Goal: Task Accomplishment & Management: Manage account settings

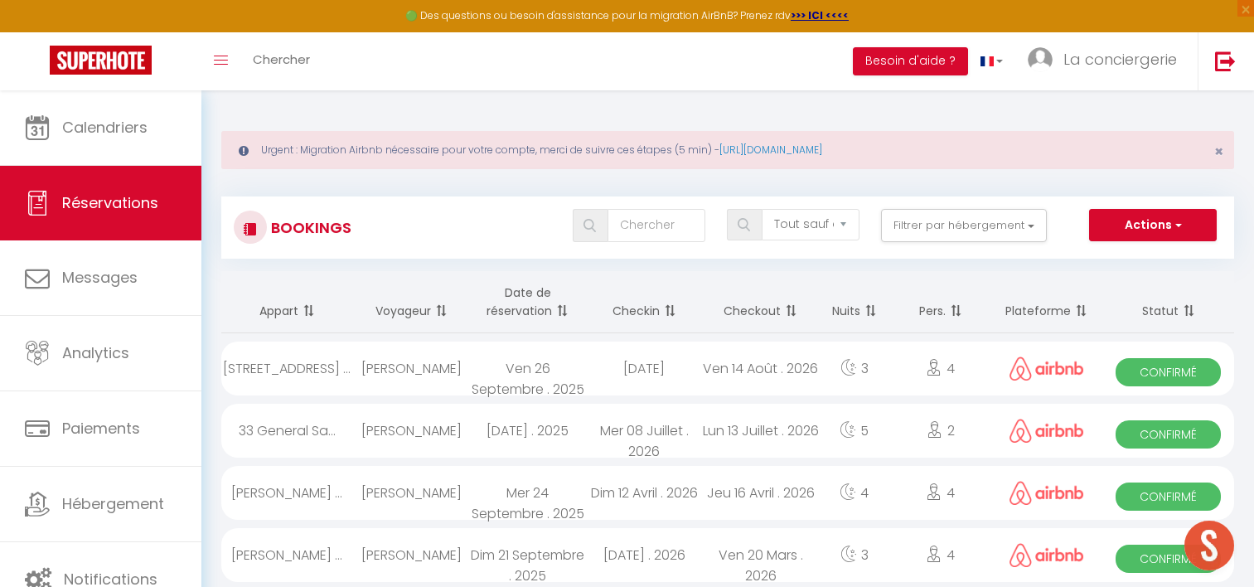
select select "not_cancelled"
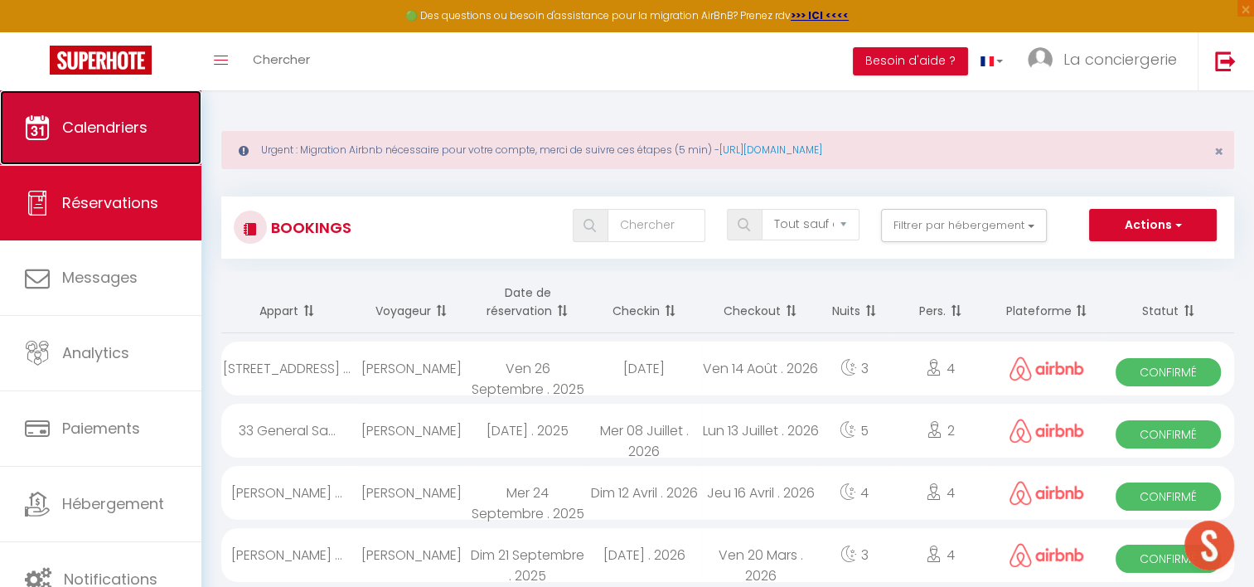
click at [126, 119] on span "Calendriers" at bounding box center [104, 127] width 85 height 21
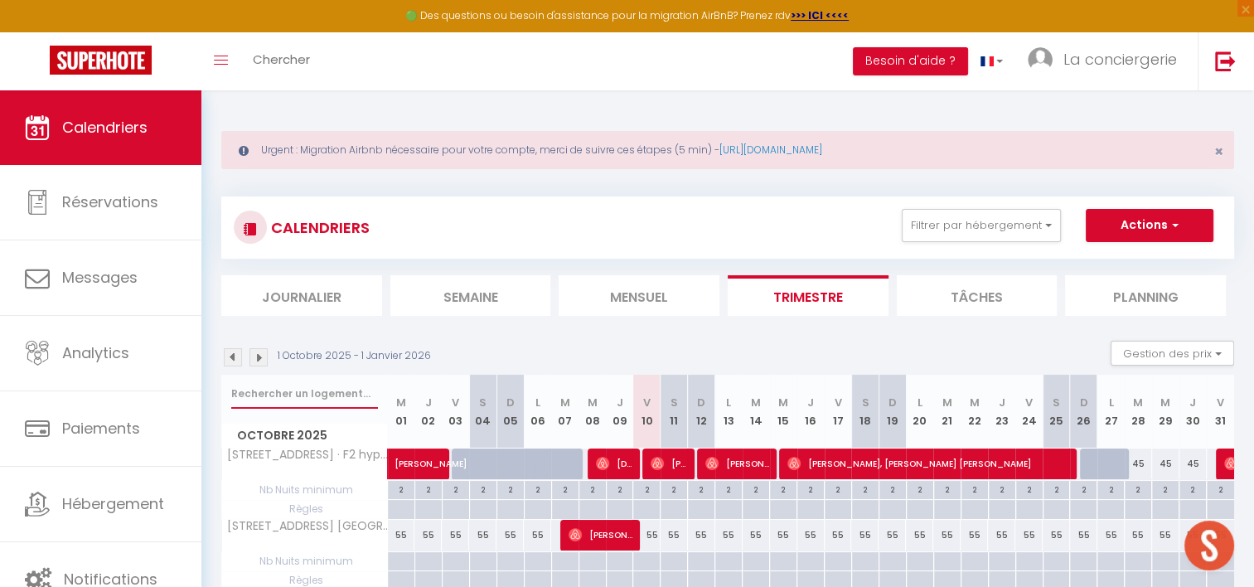
click at [288, 387] on input "text" at bounding box center [304, 394] width 147 height 30
type input "saint"
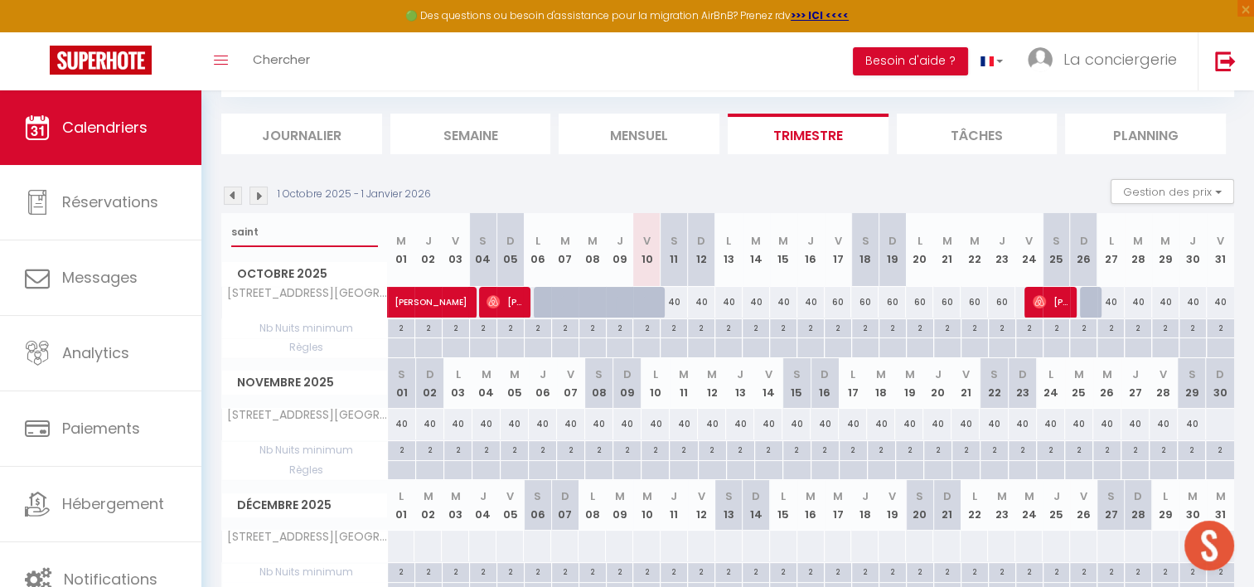
scroll to position [162, 0]
click at [673, 298] on div "40" at bounding box center [674, 301] width 27 height 31
type input "40"
type input "Sam 11 Octobre 2025"
type input "Dim 12 Octobre 2025"
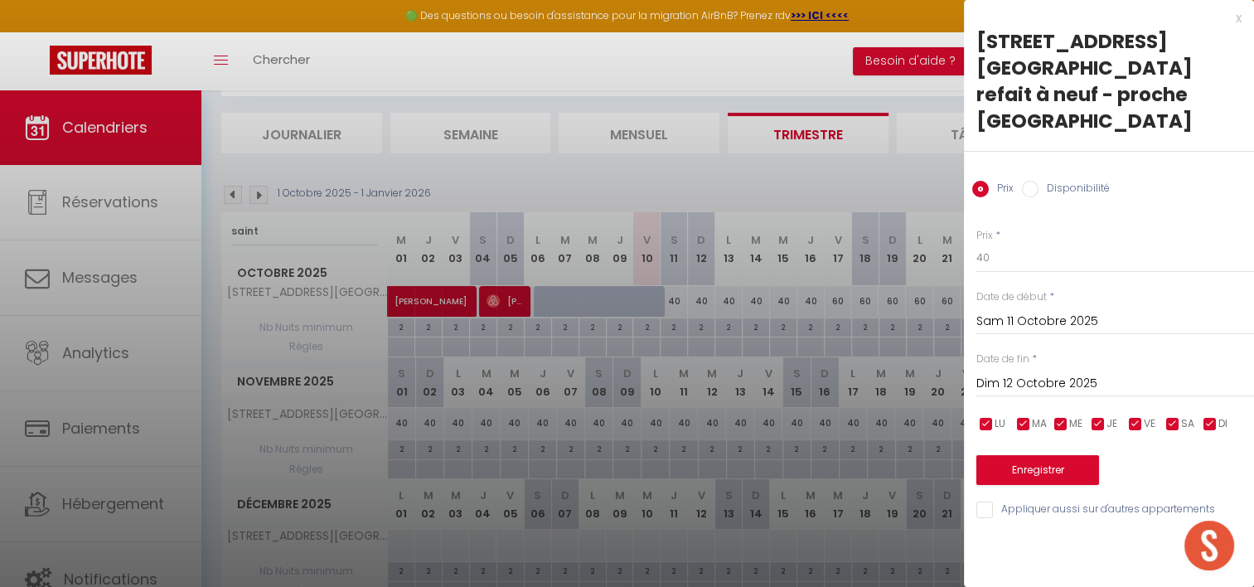
click at [1109, 373] on input "Dim 12 Octobre 2025" at bounding box center [1115, 384] width 278 height 22
drag, startPoint x: 1054, startPoint y: 216, endPoint x: 912, endPoint y: 231, distance: 143.4
click at [912, 231] on body "🟢 Des questions ou besoin d'assistance pour la migration AirBnB? Prenez rdv >>>…" at bounding box center [627, 299] width 1254 height 742
type input "35"
click at [1088, 373] on input "Dim 12 Octobre 2025" at bounding box center [1115, 384] width 278 height 22
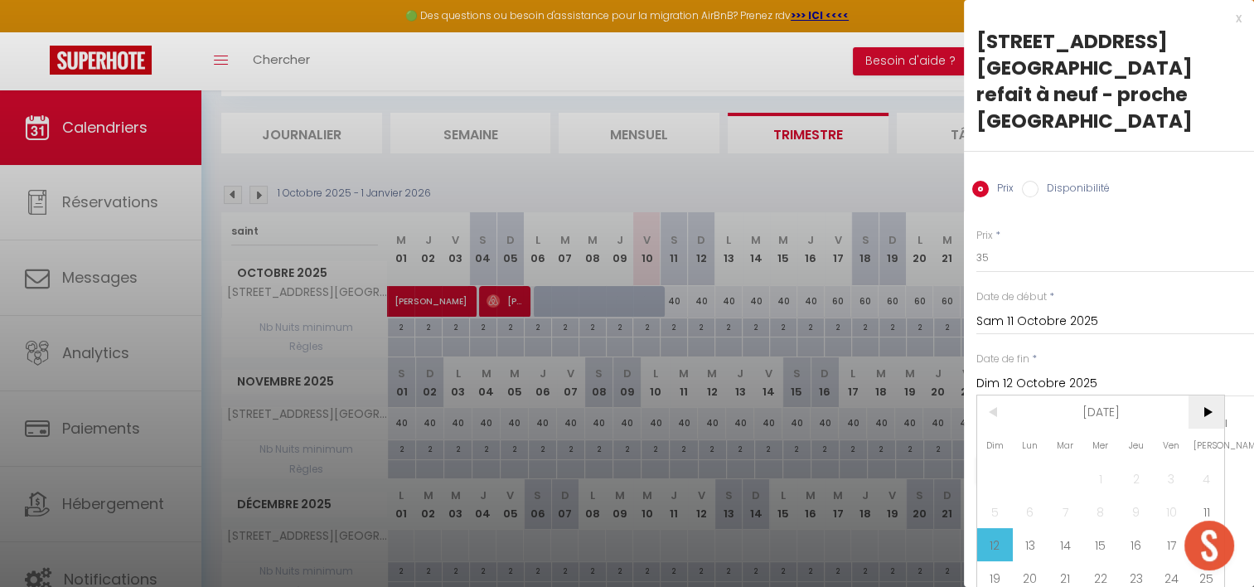
click at [1201, 395] on span ">" at bounding box center [1207, 411] width 36 height 33
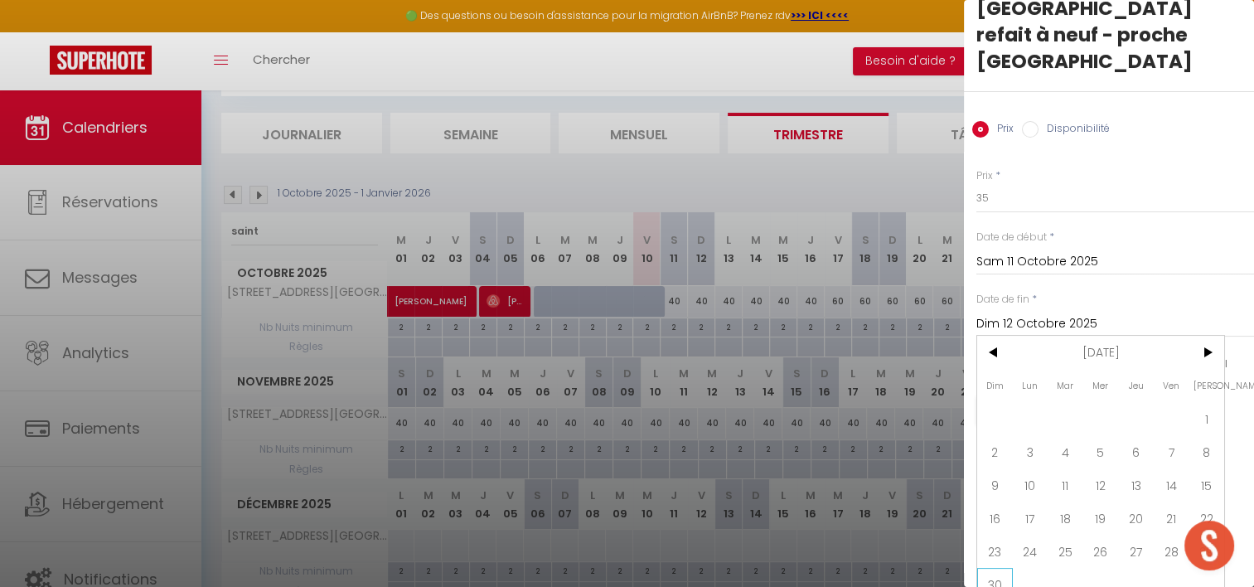
click at [1002, 568] on span "30" at bounding box center [995, 584] width 36 height 33
type input "Dim 30 Novembre 2025"
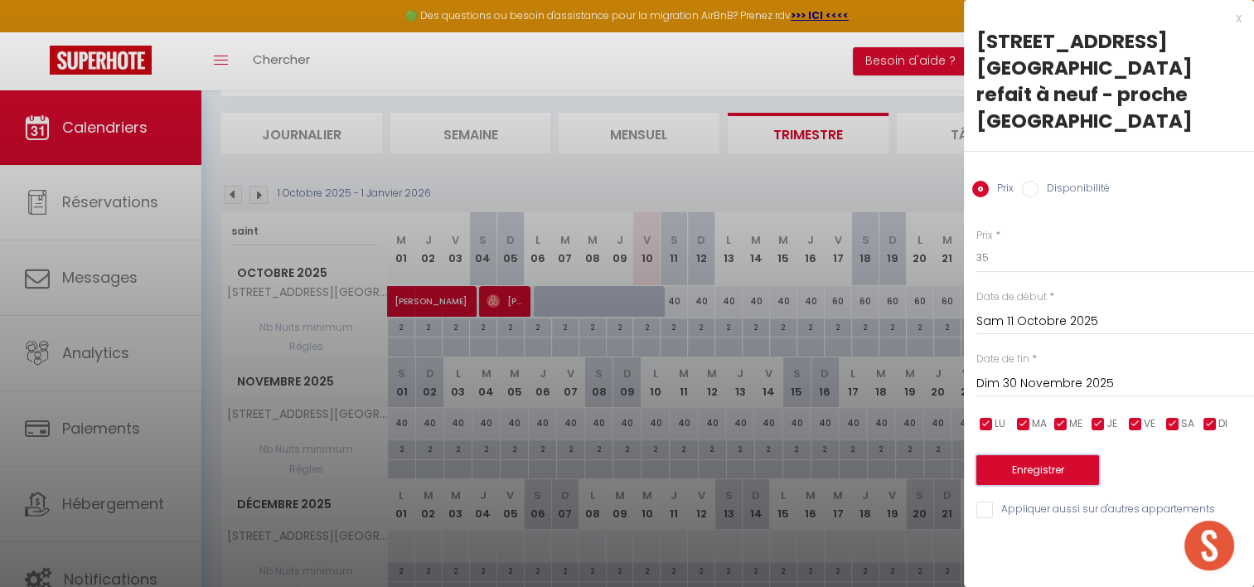
click at [1029, 455] on button "Enregistrer" at bounding box center [1037, 470] width 123 height 30
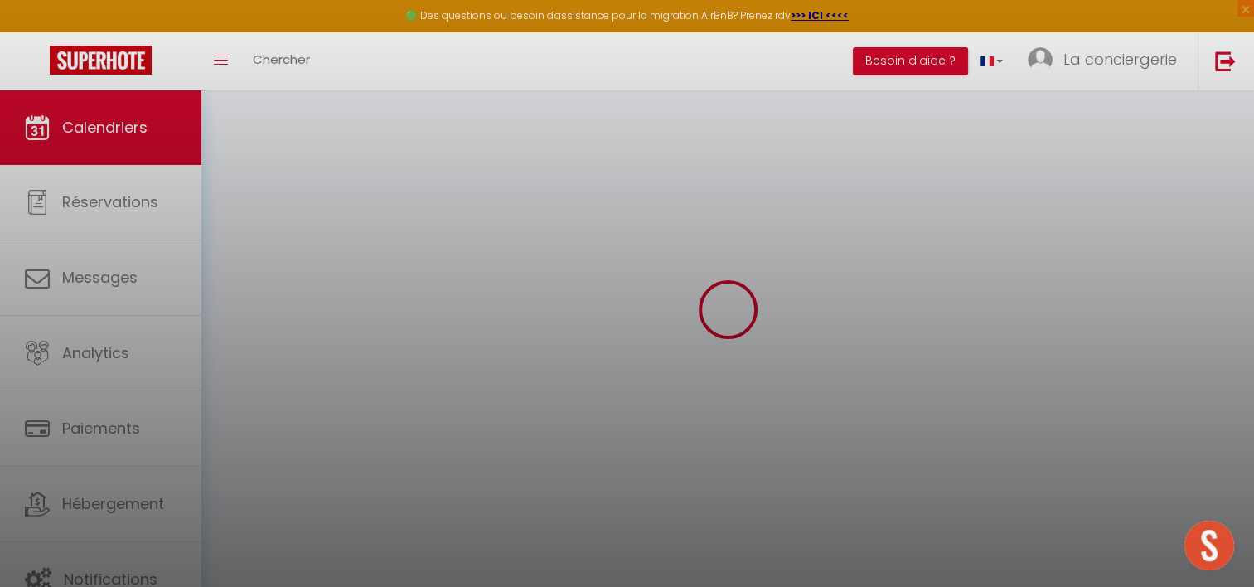
scroll to position [162, 0]
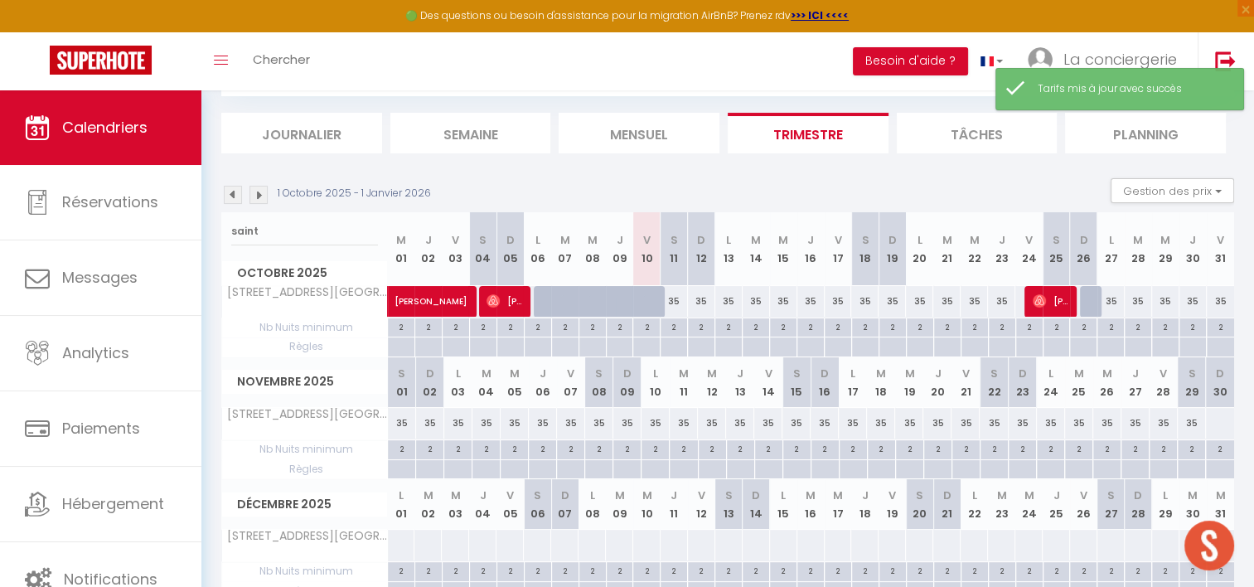
click at [679, 305] on div "35" at bounding box center [674, 301] width 27 height 31
type input "35"
type input "Sam 11 Octobre 2025"
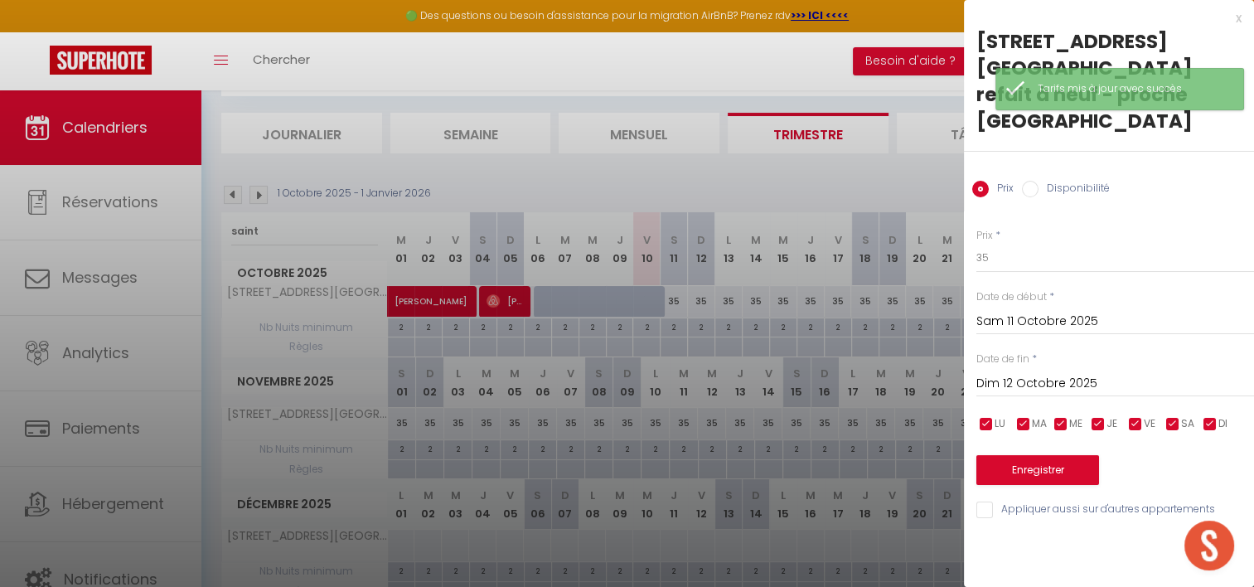
click at [1056, 373] on input "Dim 12 Octobre 2025" at bounding box center [1115, 384] width 278 height 22
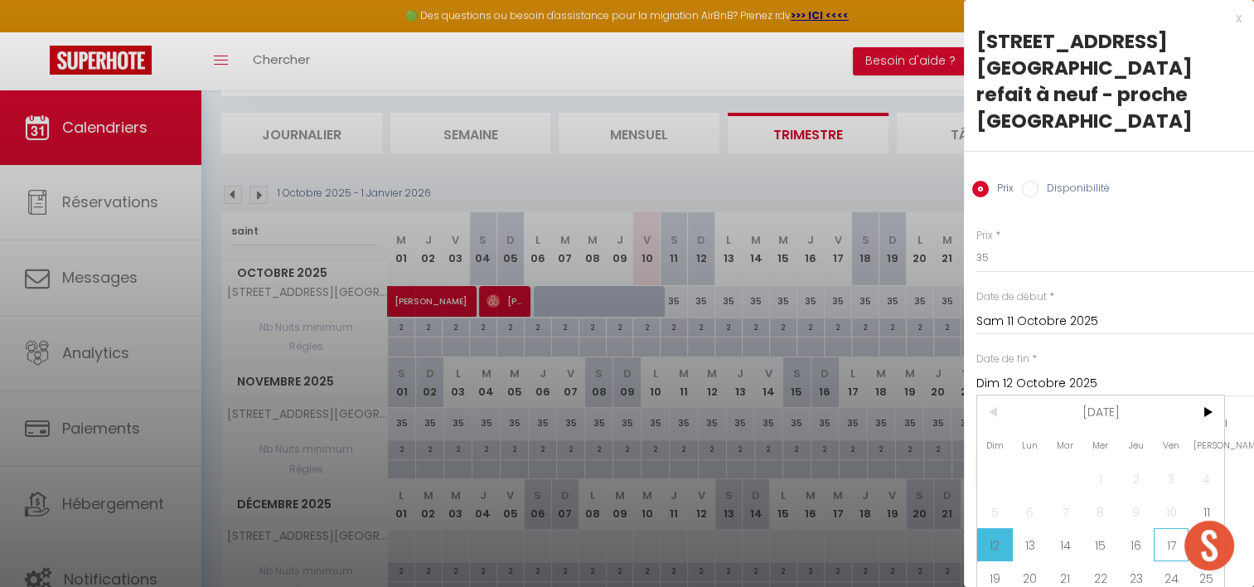
click at [1166, 528] on span "17" at bounding box center [1172, 544] width 36 height 33
type input "Ven 17 Octobre 2025"
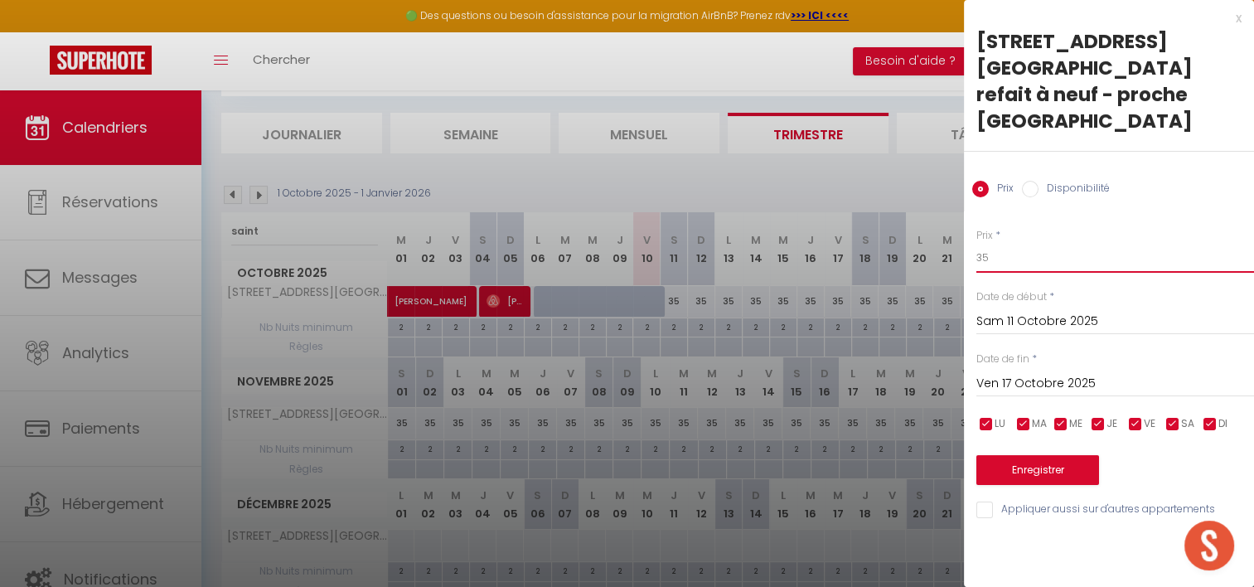
click at [1017, 243] on input "35" at bounding box center [1115, 258] width 278 height 30
type input "30"
click at [1059, 455] on button "Enregistrer" at bounding box center [1037, 470] width 123 height 30
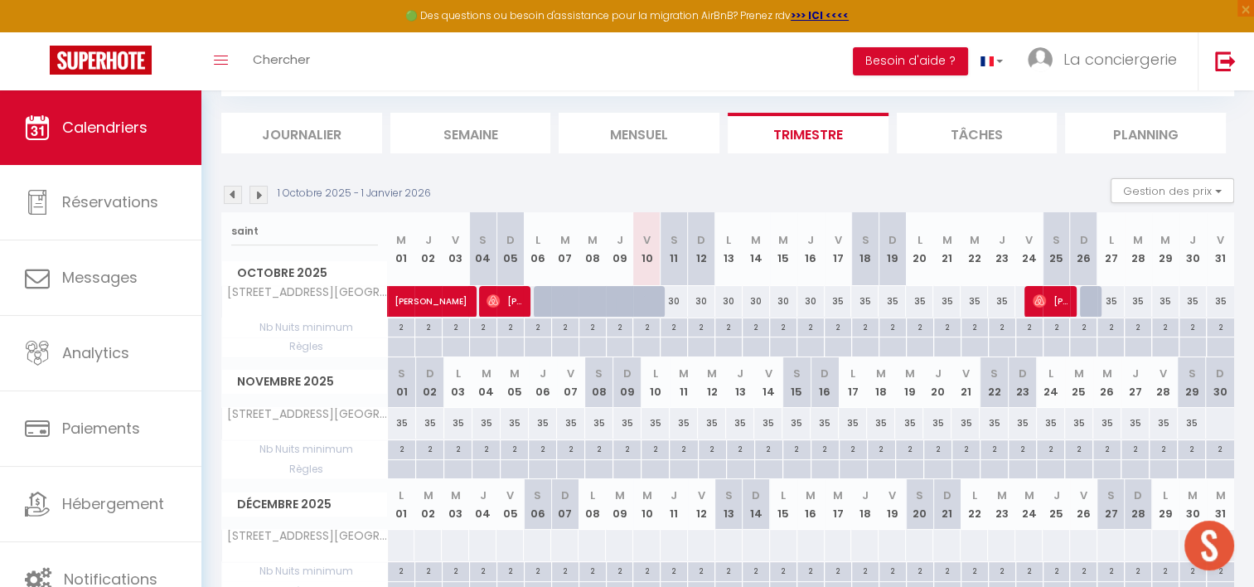
scroll to position [242, 0]
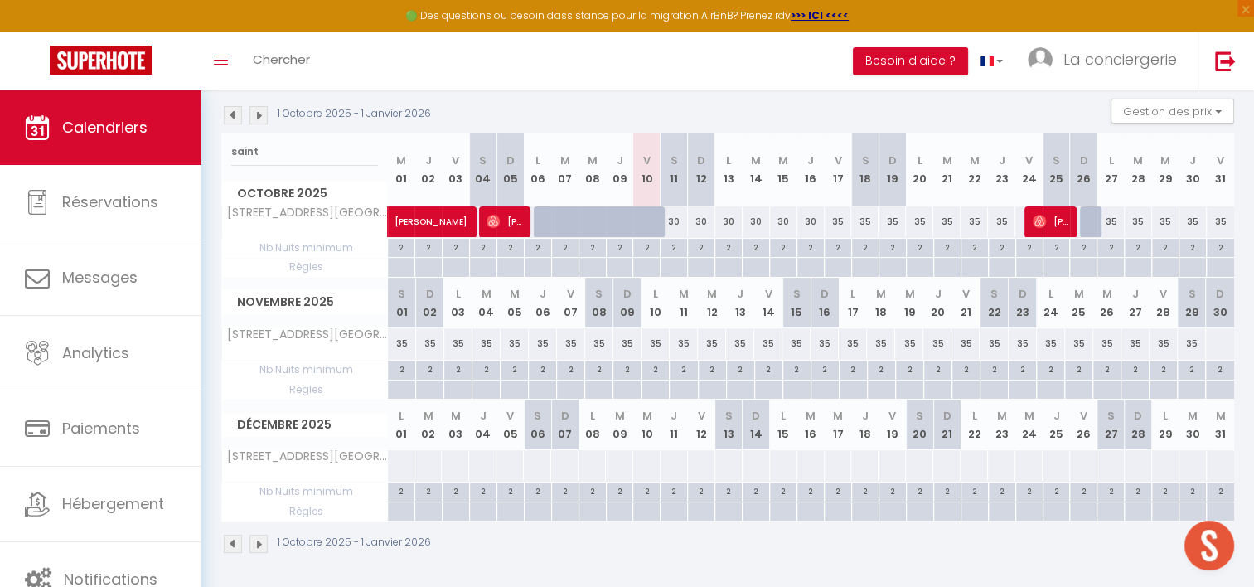
click at [1218, 341] on div at bounding box center [1219, 343] width 29 height 31
type input "Dim 30 Novembre 2025"
type input "Lun 01 Décembre 2025"
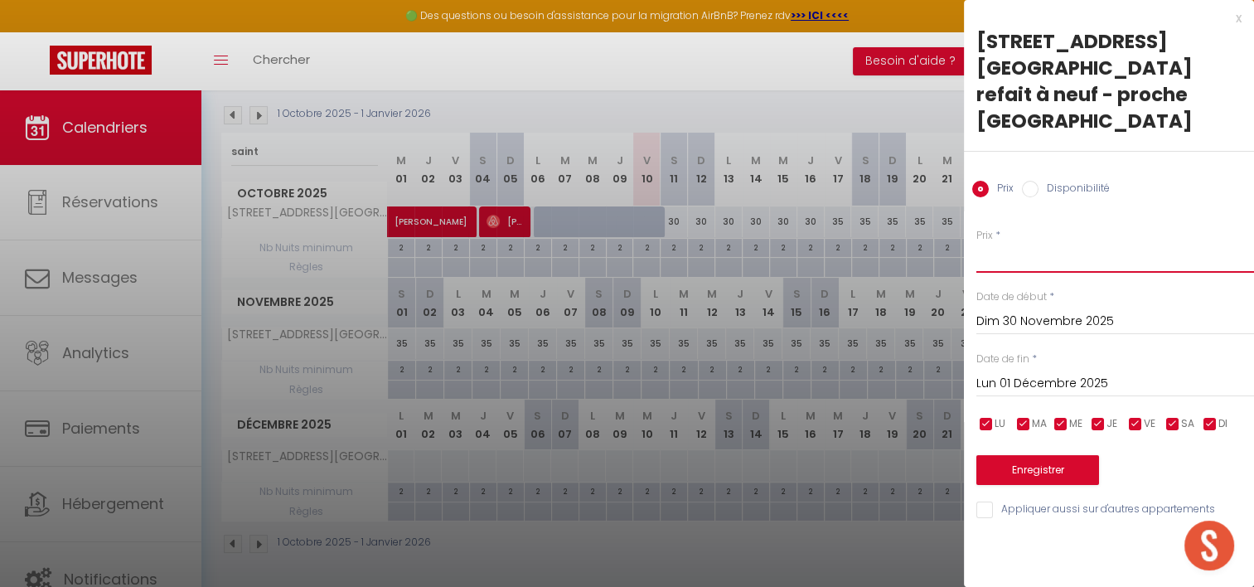
click at [983, 243] on input "Prix" at bounding box center [1115, 258] width 278 height 30
type input "35"
drag, startPoint x: 1008, startPoint y: 342, endPoint x: 1003, endPoint y: 351, distance: 11.1
click at [1003, 367] on div "[DATE] < [DATE] > Dim Lun Mar Mer Jeu Ven Sam 1 2 3 4 5 6 7 8 9 10 11 12 13 14 …" at bounding box center [1115, 382] width 278 height 30
click at [1003, 373] on input "Lun 01 Décembre 2025" at bounding box center [1115, 384] width 278 height 22
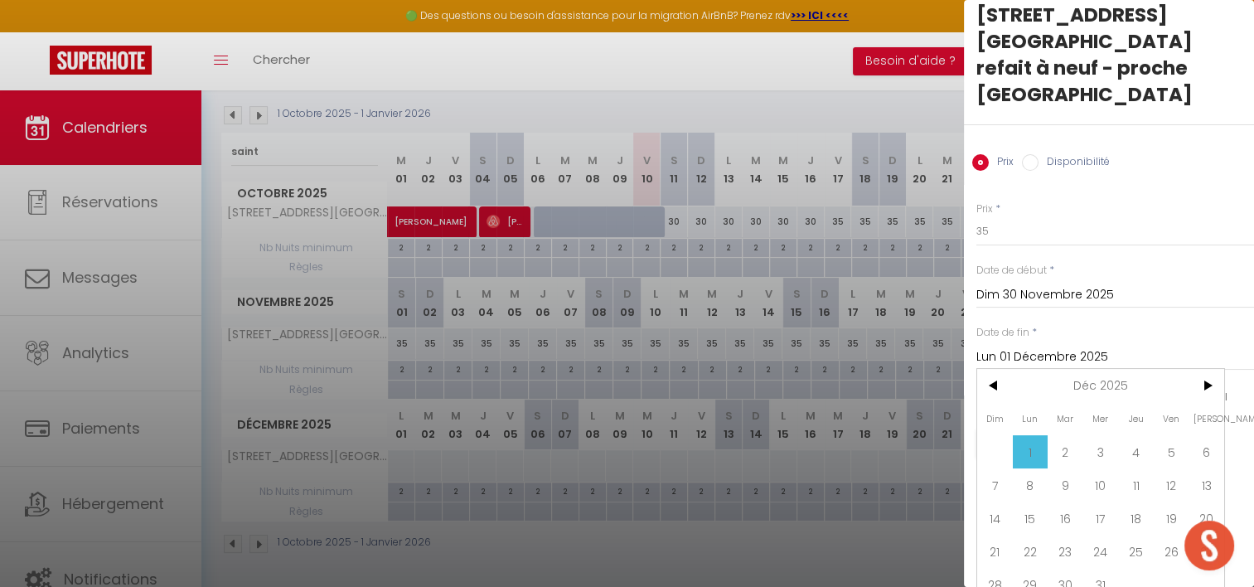
scroll to position [27, 0]
click at [1099, 568] on span "31" at bounding box center [1101, 584] width 36 height 33
type input "Mer 31 Décembre 2025"
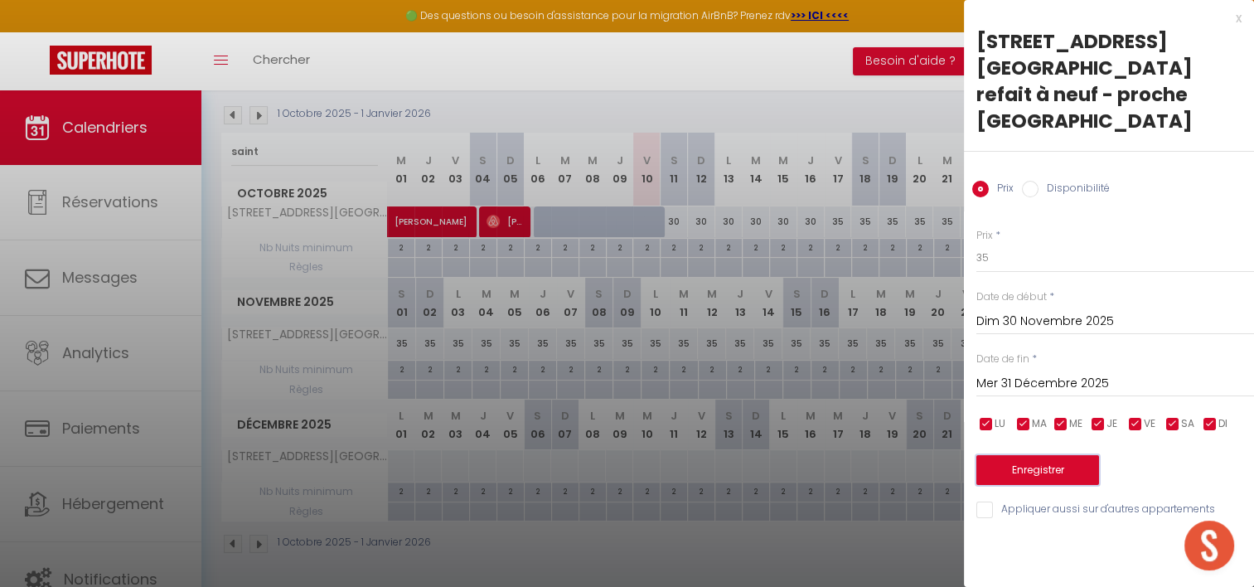
click at [1030, 455] on button "Enregistrer" at bounding box center [1037, 470] width 123 height 30
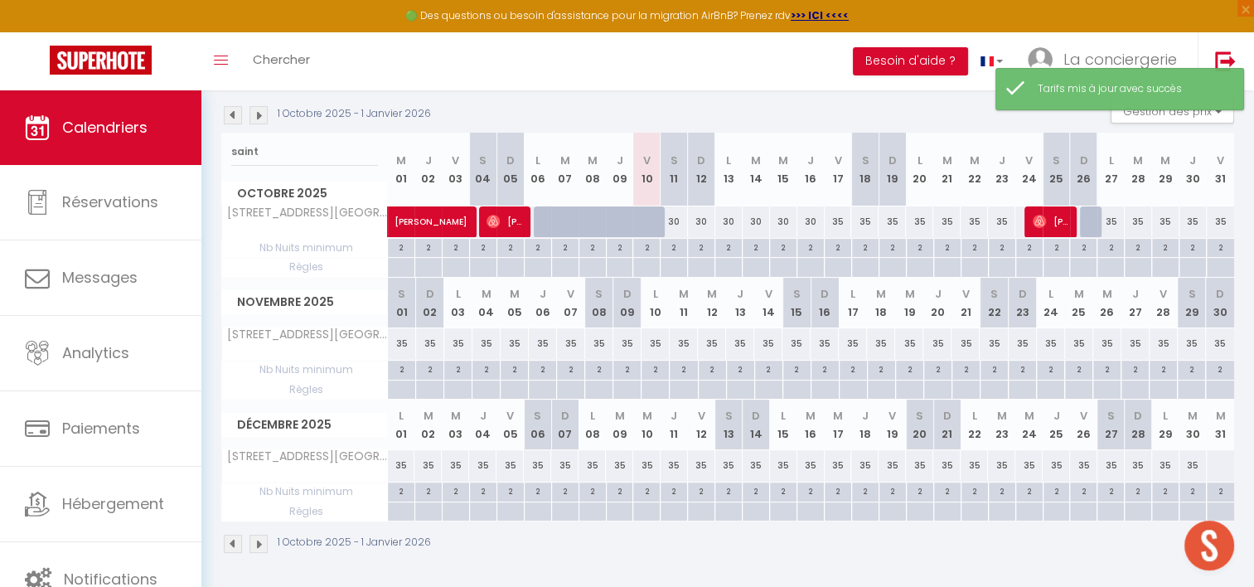
click at [1026, 460] on div "35" at bounding box center [1028, 465] width 27 height 31
type input "35"
type input "Mer 24 Décembre 2025"
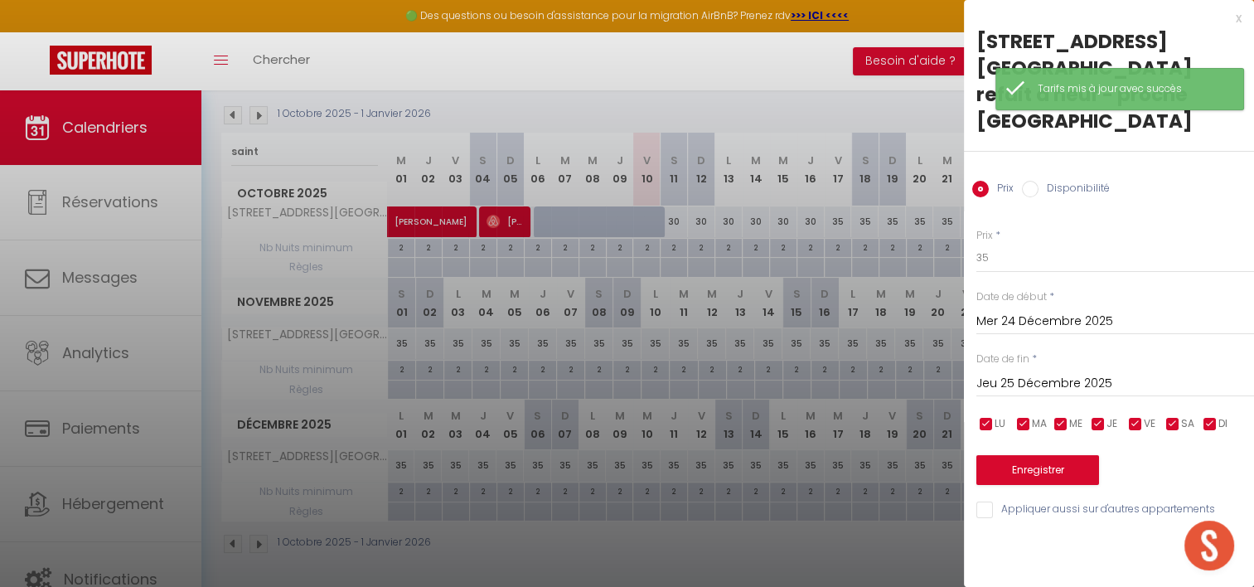
click at [1076, 373] on input "Jeu 25 Décembre 2025" at bounding box center [1115, 384] width 278 height 22
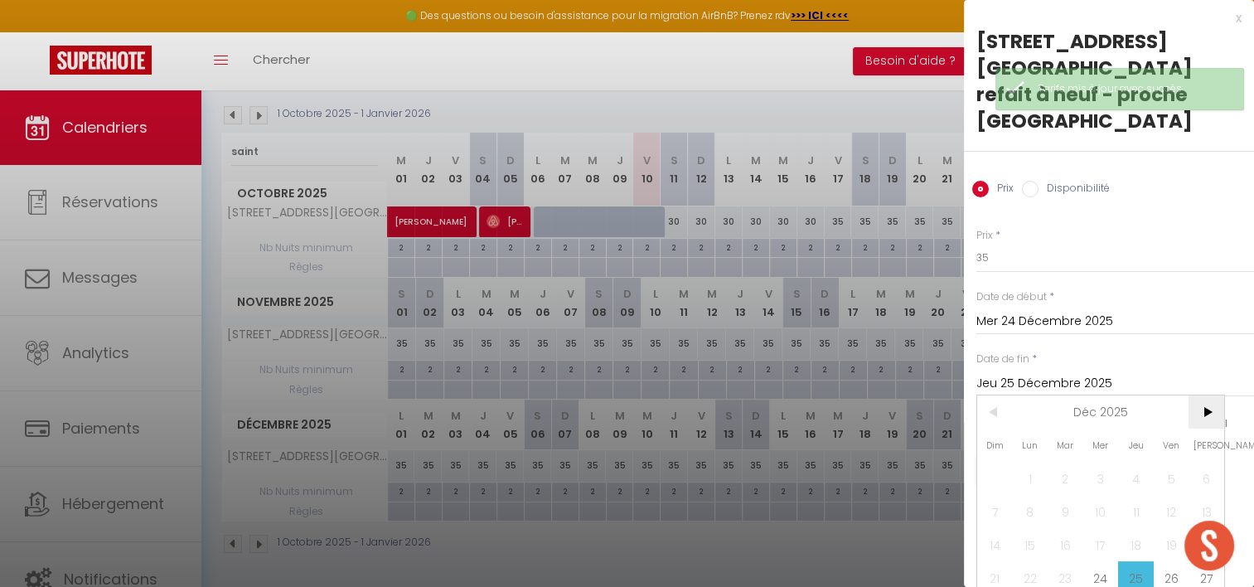
click at [1207, 395] on span ">" at bounding box center [1207, 411] width 36 height 33
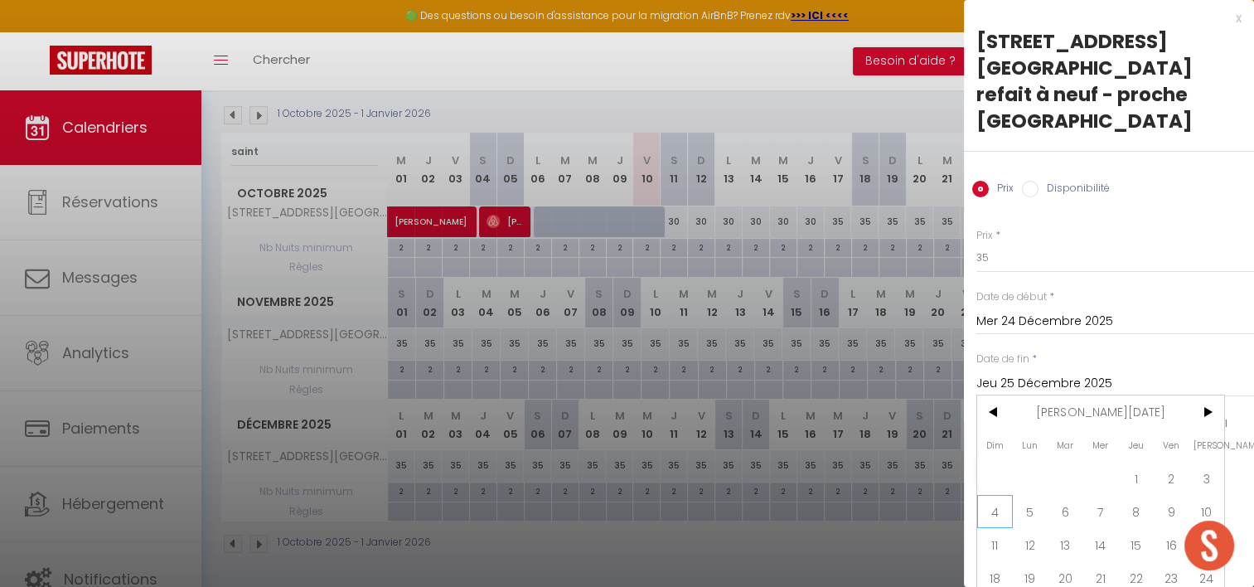
click at [995, 495] on span "4" at bounding box center [995, 511] width 36 height 33
type input "Dim 04 Janvier 2026"
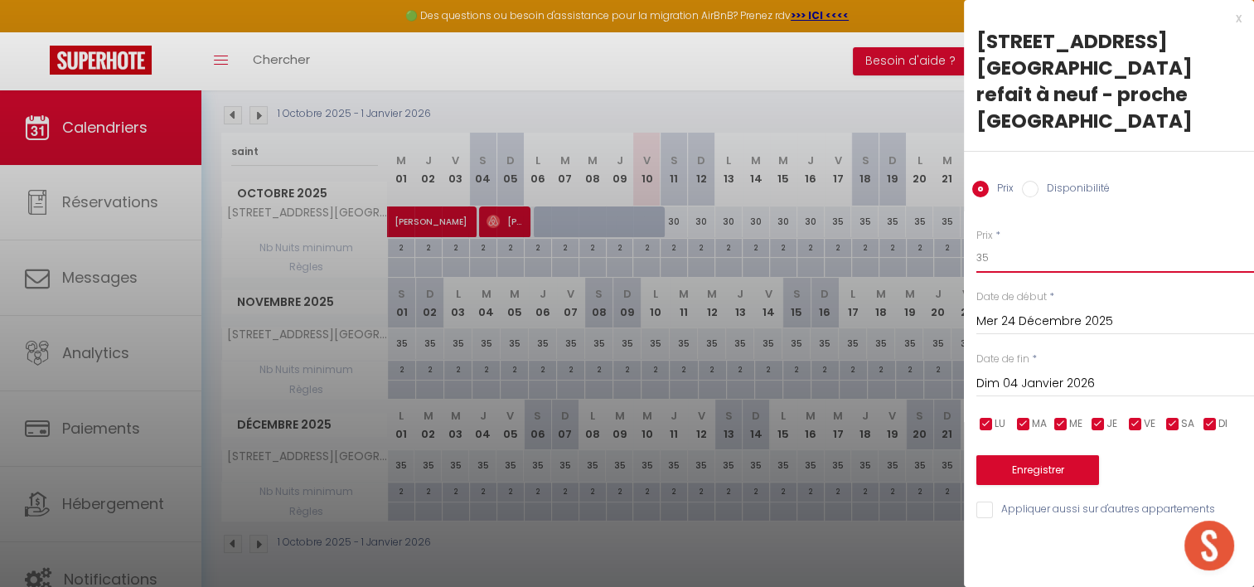
drag, startPoint x: 1042, startPoint y: 235, endPoint x: 896, endPoint y: 251, distance: 146.7
click at [896, 251] on body "🟢 Des questions ou besoin d'assistance pour la migration AirBnB? Prenez rdv >>>…" at bounding box center [627, 219] width 1254 height 742
type input "40"
click at [1026, 455] on button "Enregistrer" at bounding box center [1037, 470] width 123 height 30
